Goal: Task Accomplishment & Management: Manage account settings

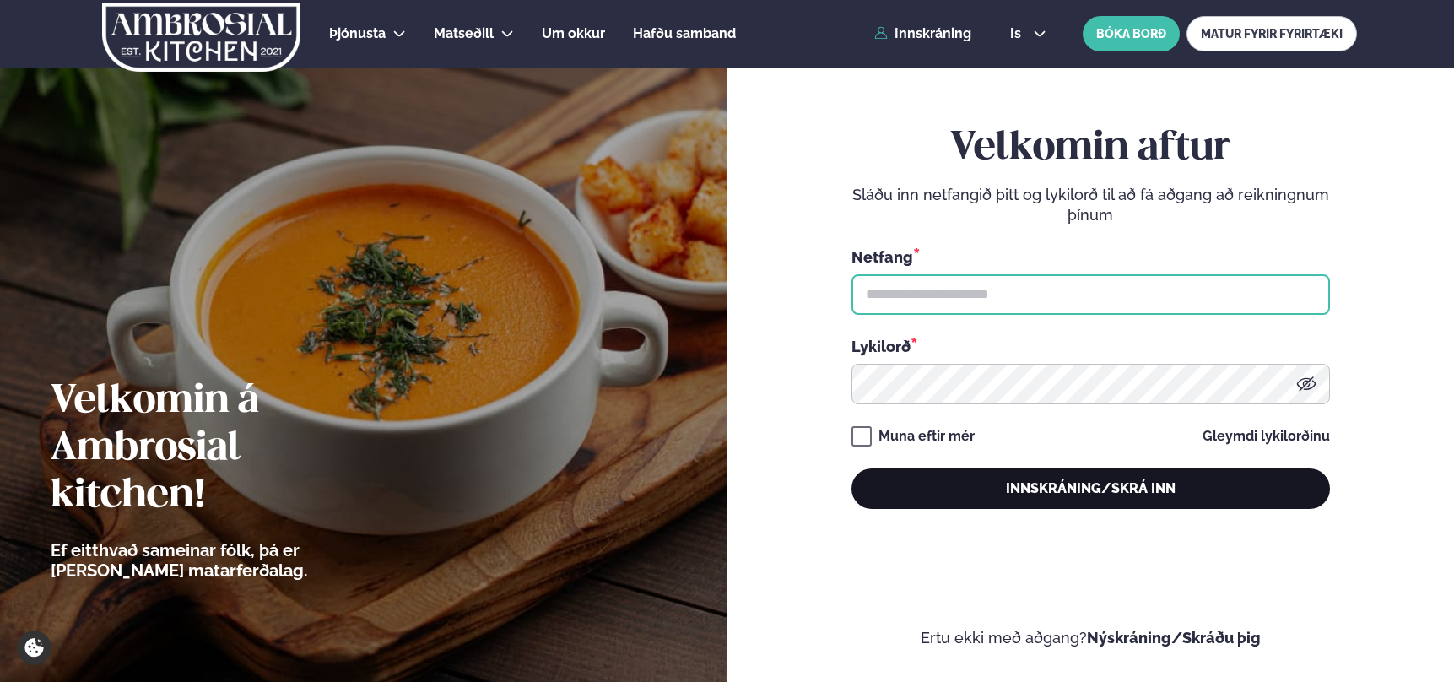
type input "**********"
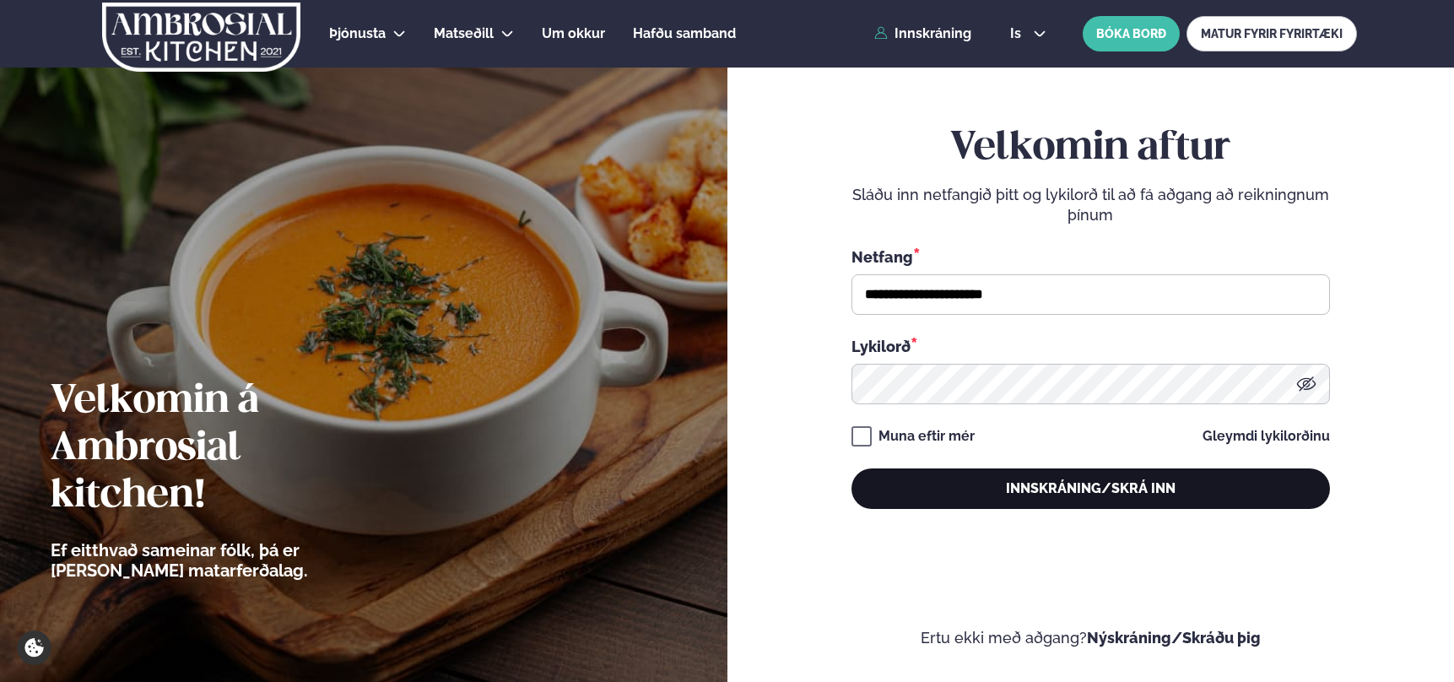
click at [1043, 488] on button "Innskráning/Skrá inn" at bounding box center [1091, 488] width 479 height 41
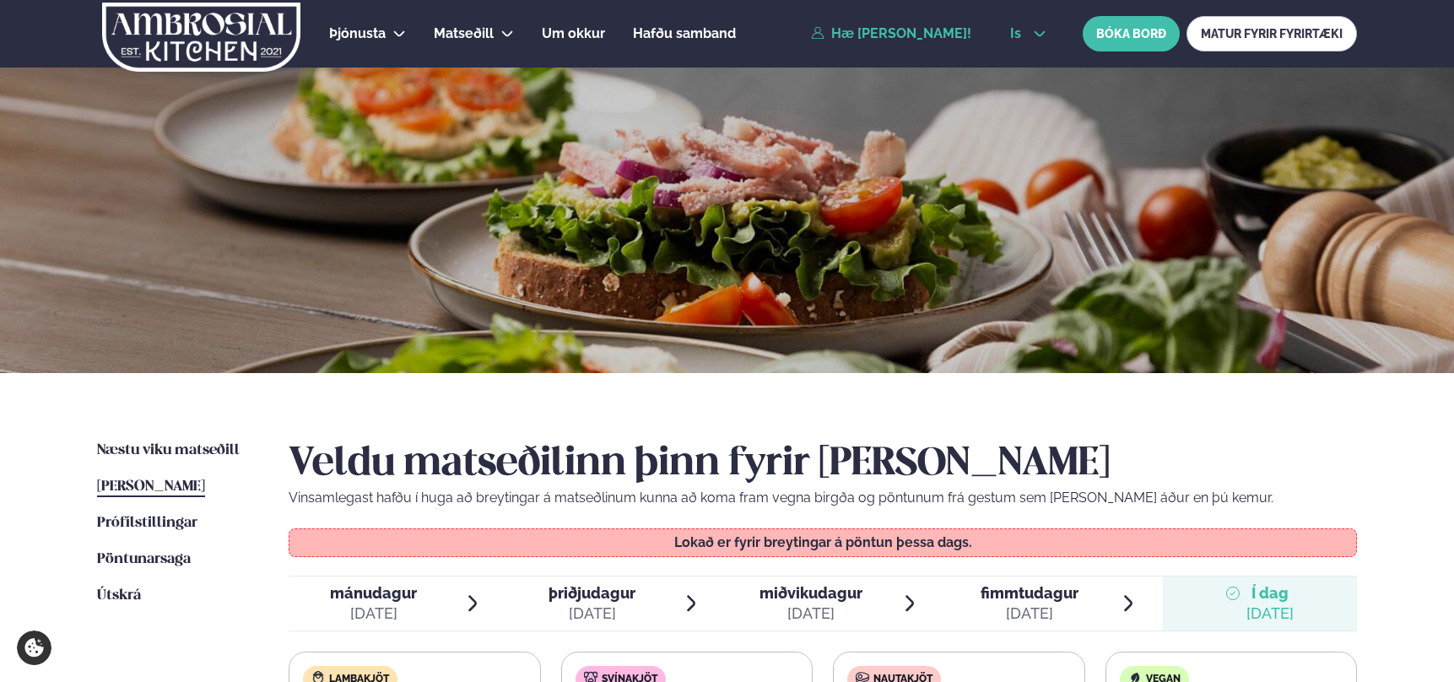
click at [1040, 31] on icon at bounding box center [1040, 34] width 14 height 14
click at [1025, 63] on link "en" at bounding box center [1028, 64] width 63 height 34
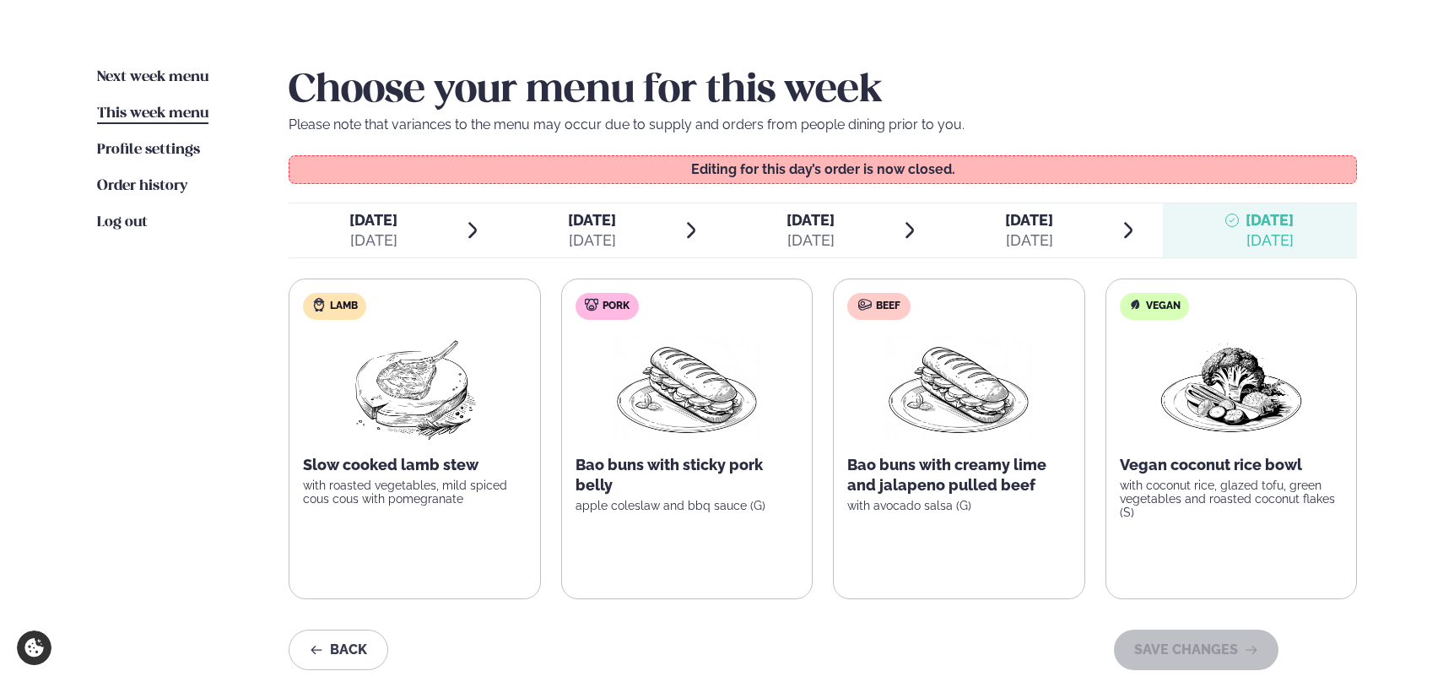
scroll to position [376, 0]
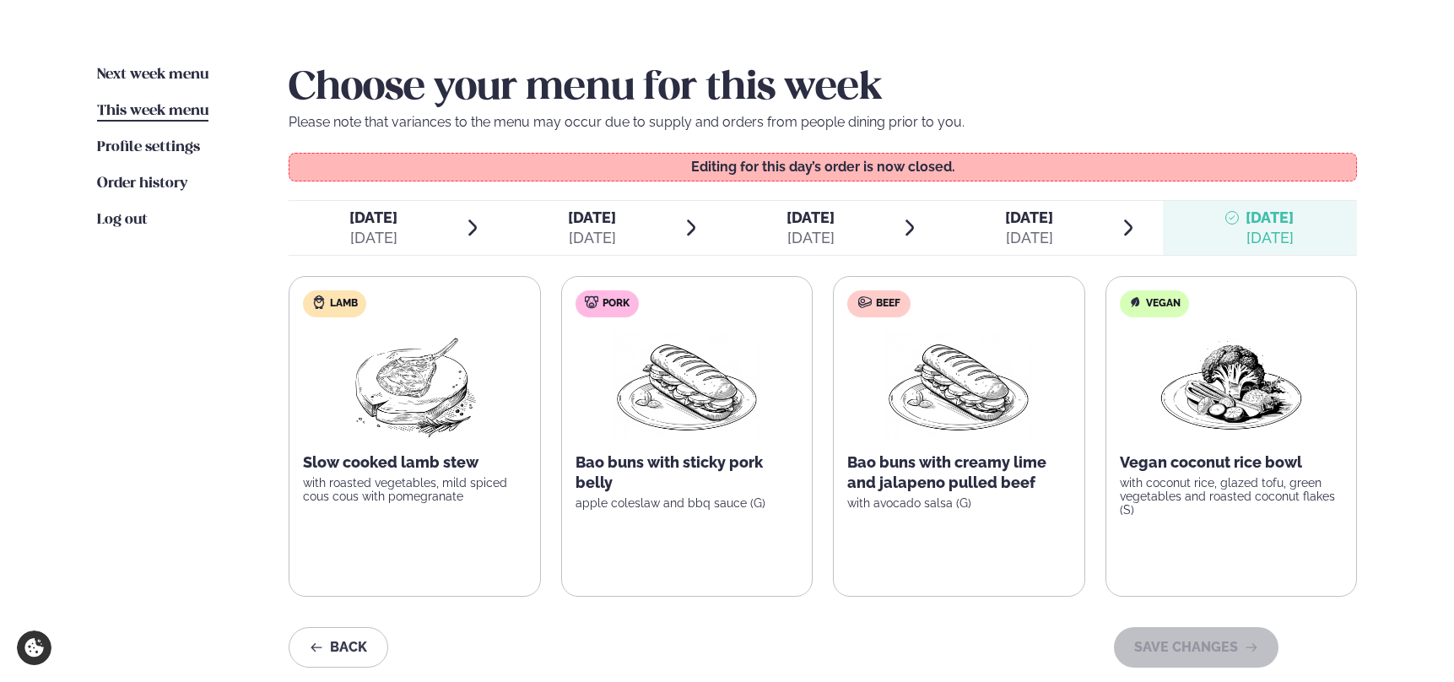
click at [593, 223] on span "[DATE]" at bounding box center [592, 217] width 48 height 18
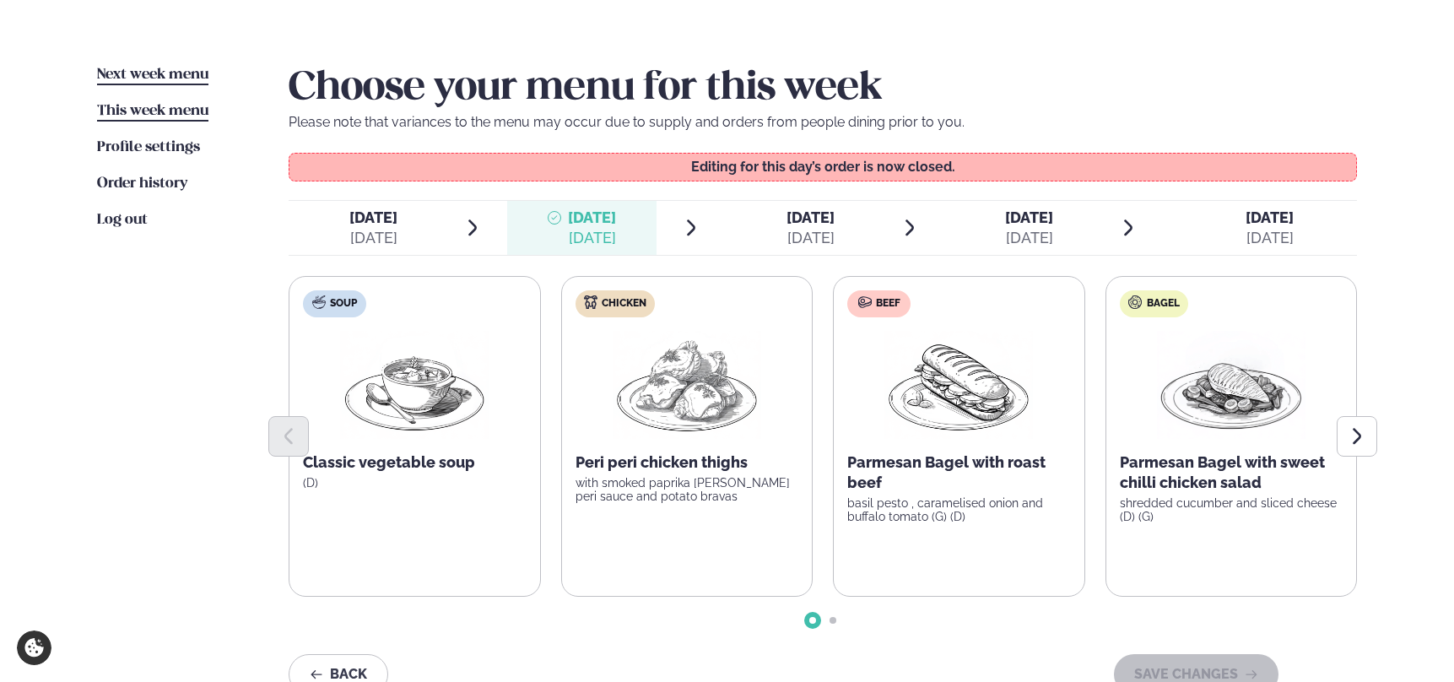
click at [161, 73] on span "Next week menu" at bounding box center [152, 75] width 111 height 14
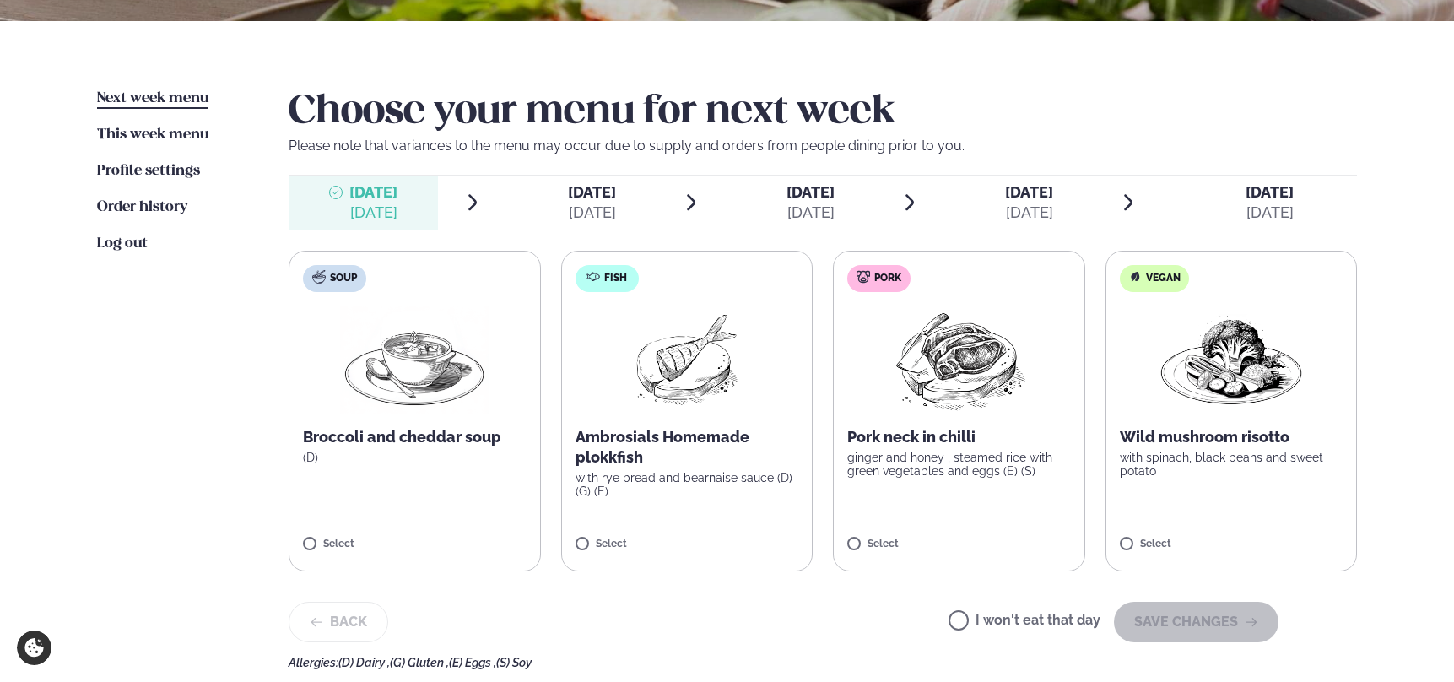
scroll to position [353, 0]
click at [810, 198] on span "[DATE]" at bounding box center [811, 191] width 48 height 18
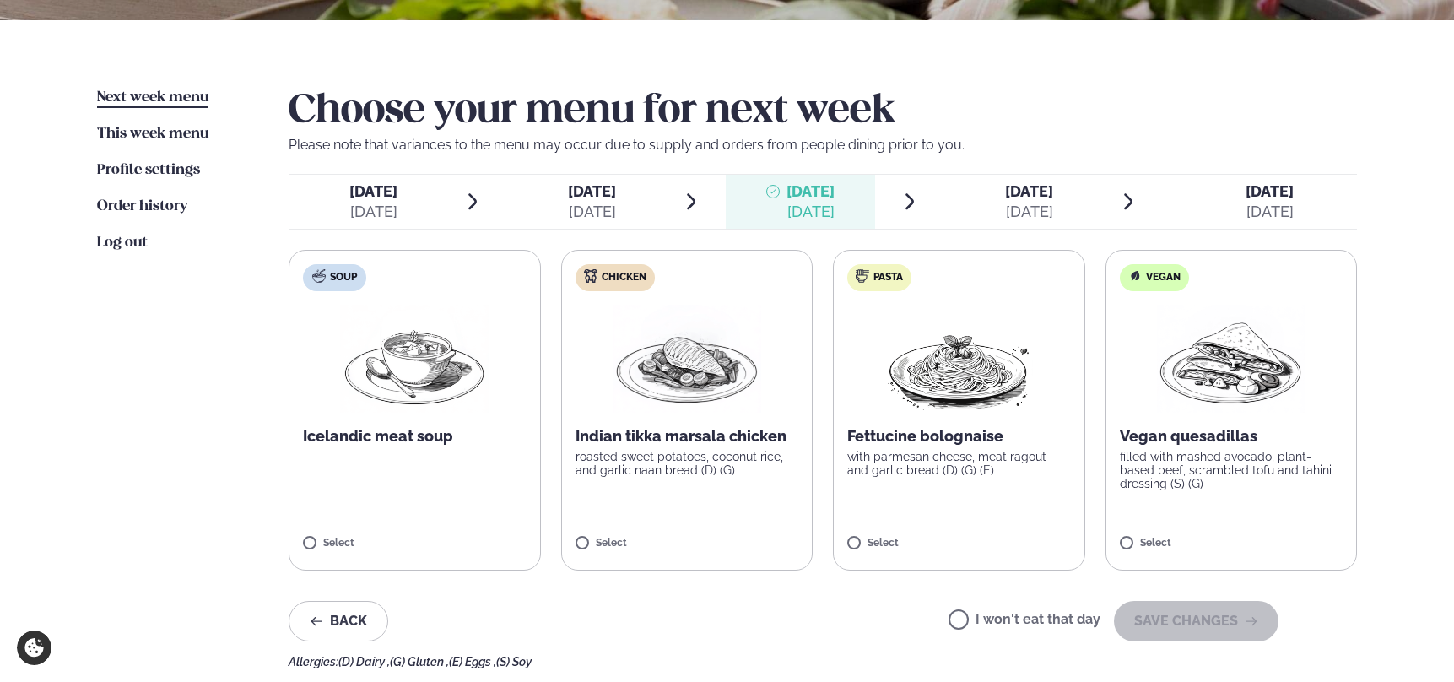
click at [668, 379] on img at bounding box center [687, 359] width 149 height 108
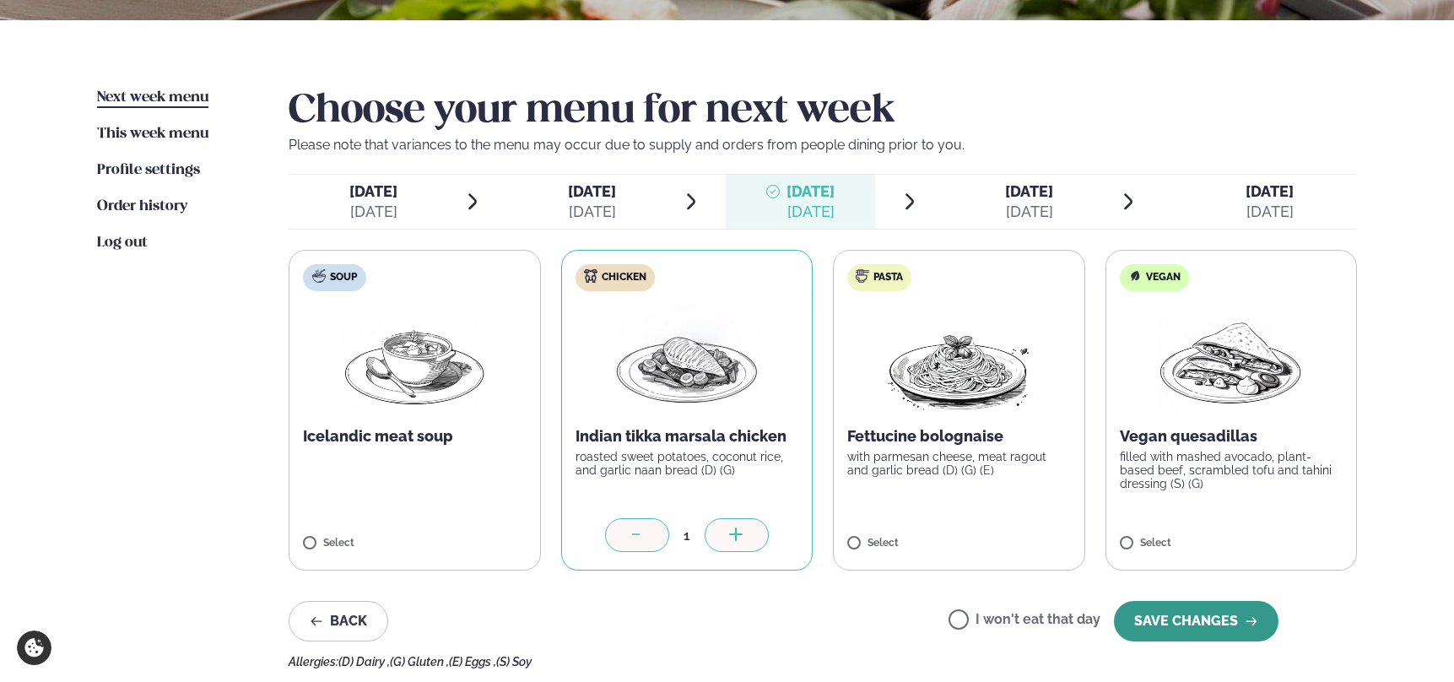
click at [1208, 618] on button "SAVE CHANGES" at bounding box center [1196, 621] width 165 height 41
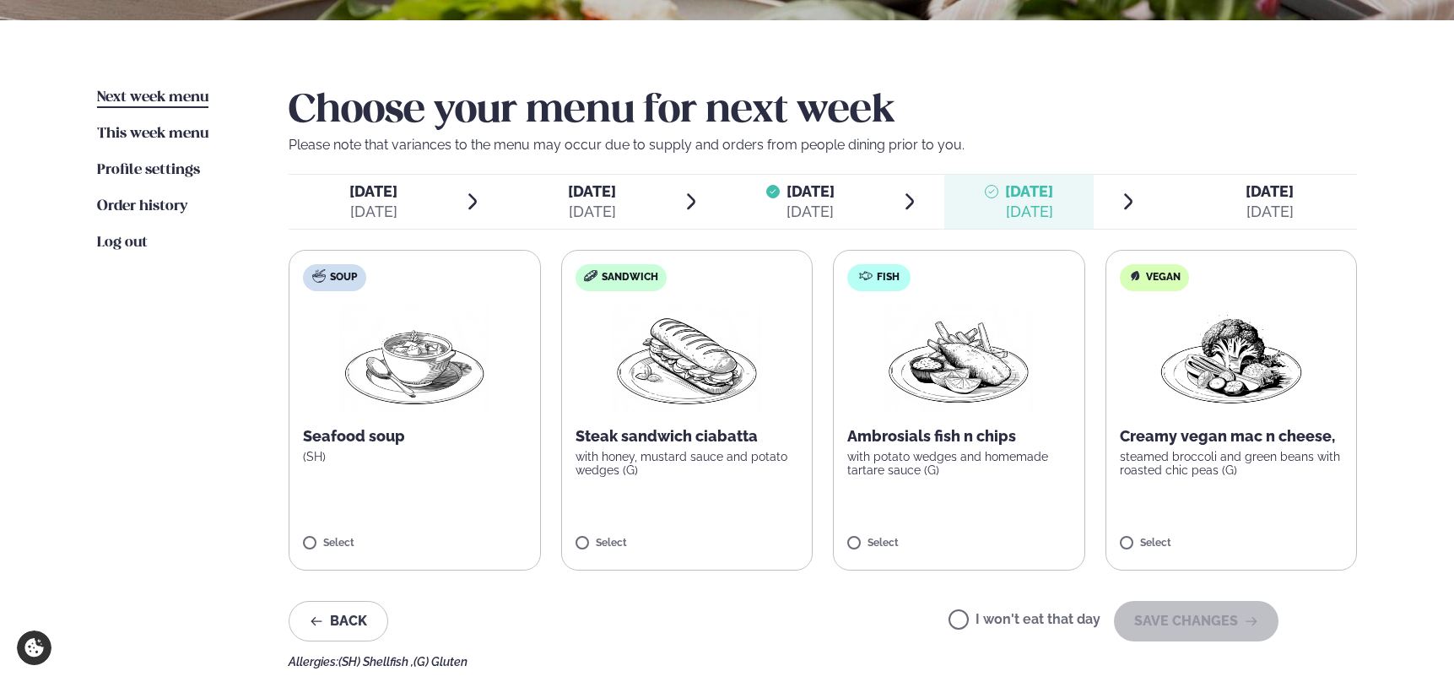
click at [973, 363] on img at bounding box center [959, 359] width 149 height 108
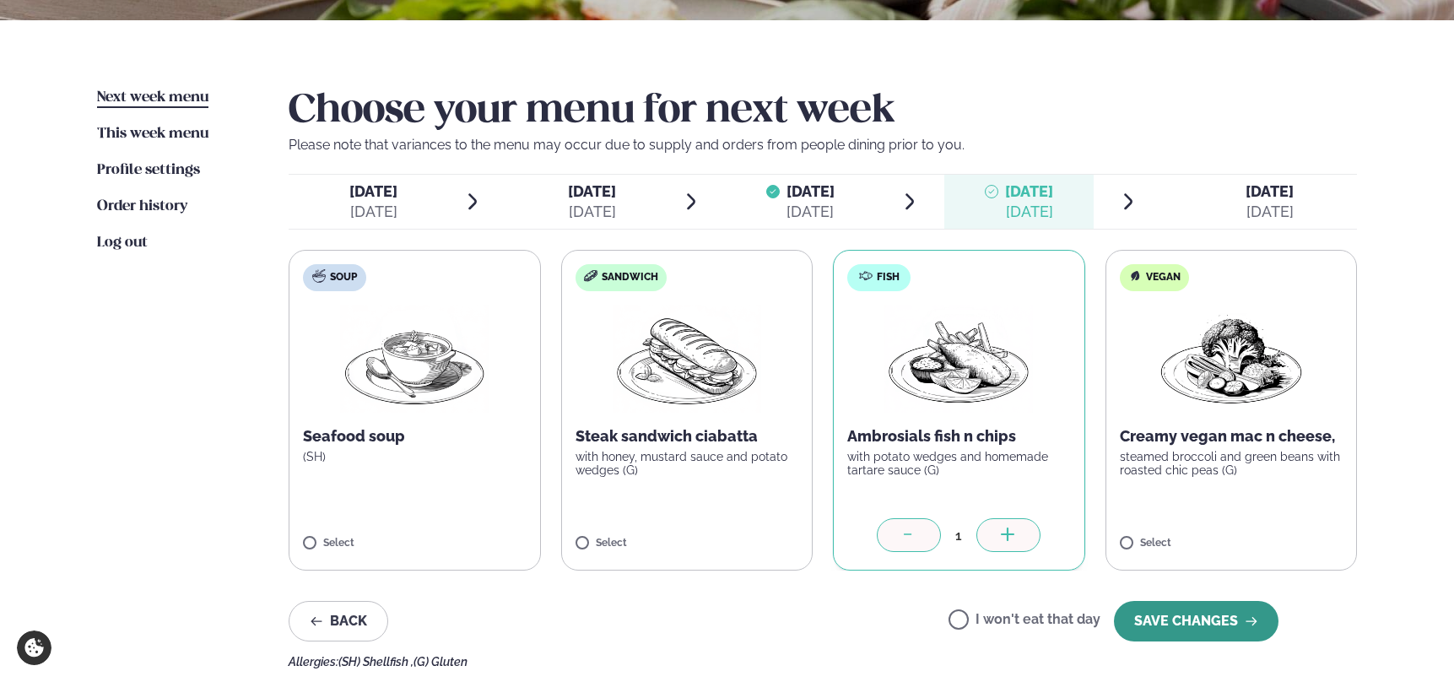
click at [1188, 613] on button "SAVE CHANGES" at bounding box center [1196, 621] width 165 height 41
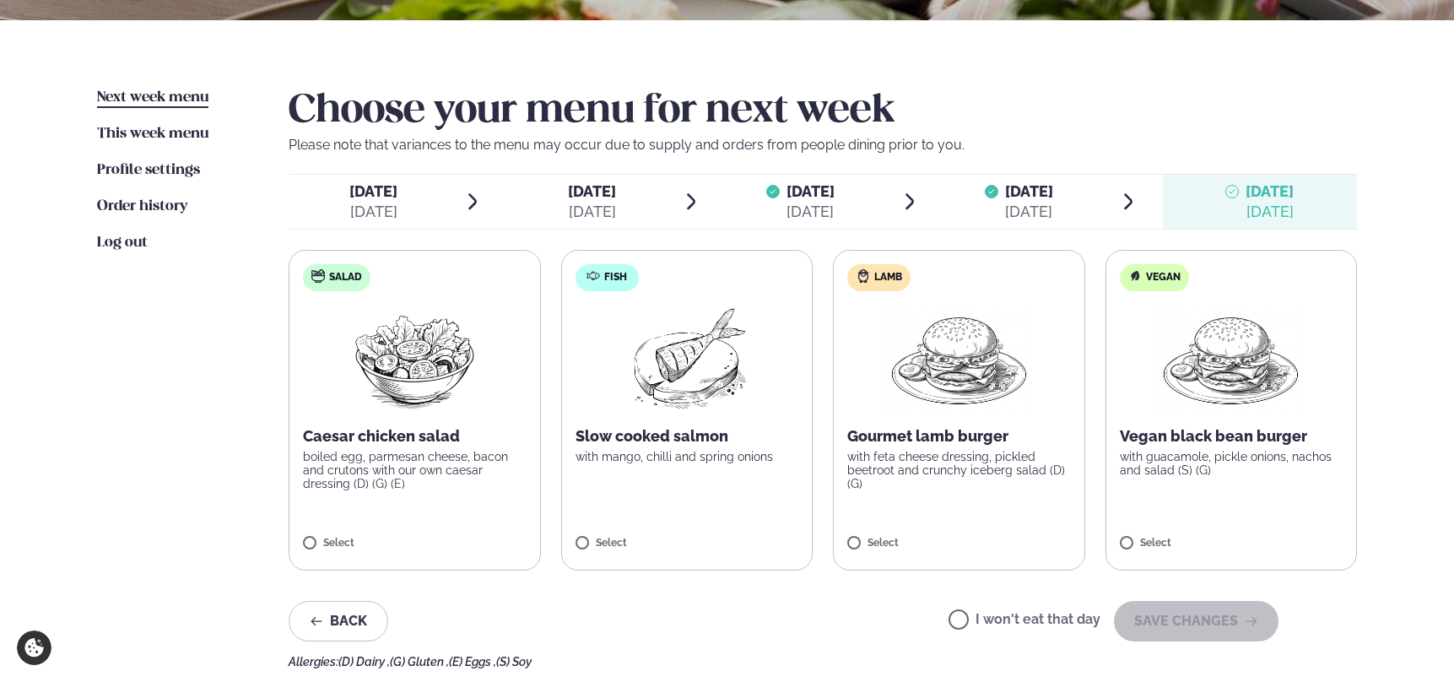
click at [650, 413] on label "Fish Slow cooked salmon with mango, chilli and spring onions Select" at bounding box center [687, 410] width 252 height 321
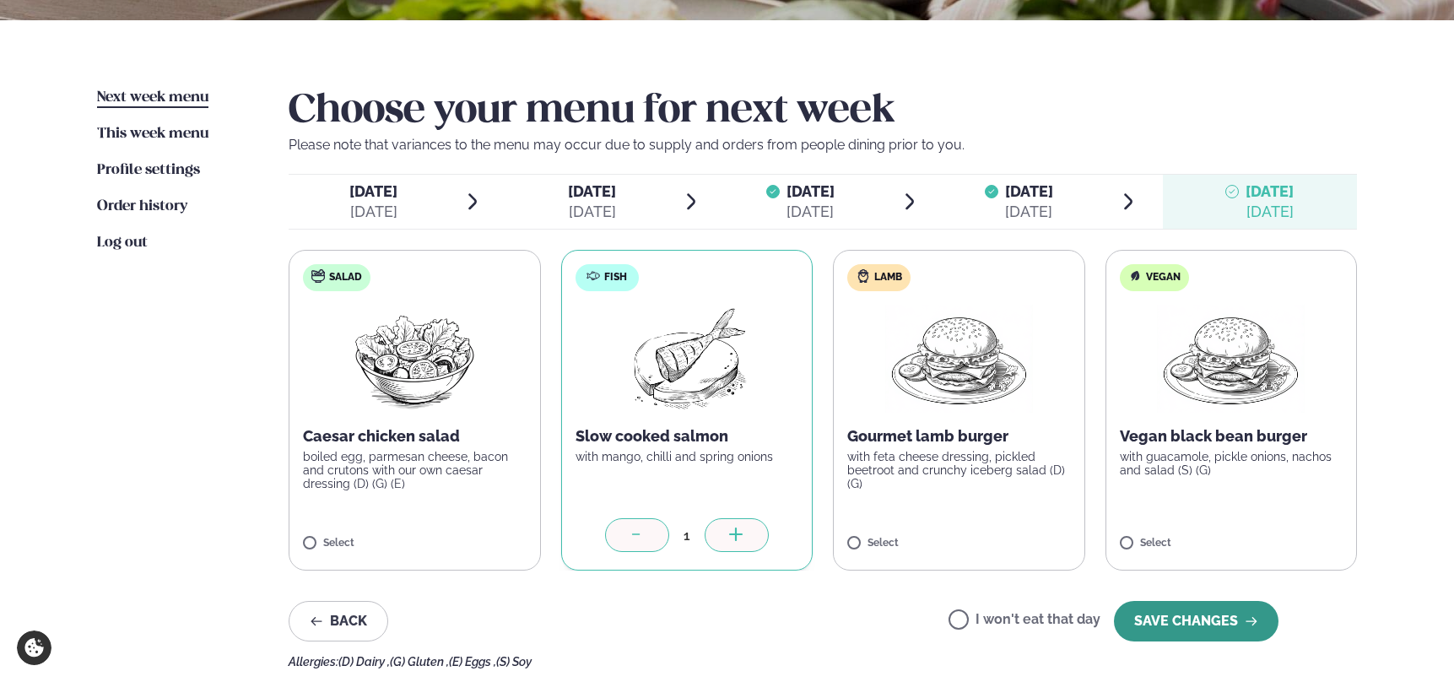
click at [1188, 616] on button "SAVE CHANGES" at bounding box center [1196, 621] width 165 height 41
